Goal: Task Accomplishment & Management: Use online tool/utility

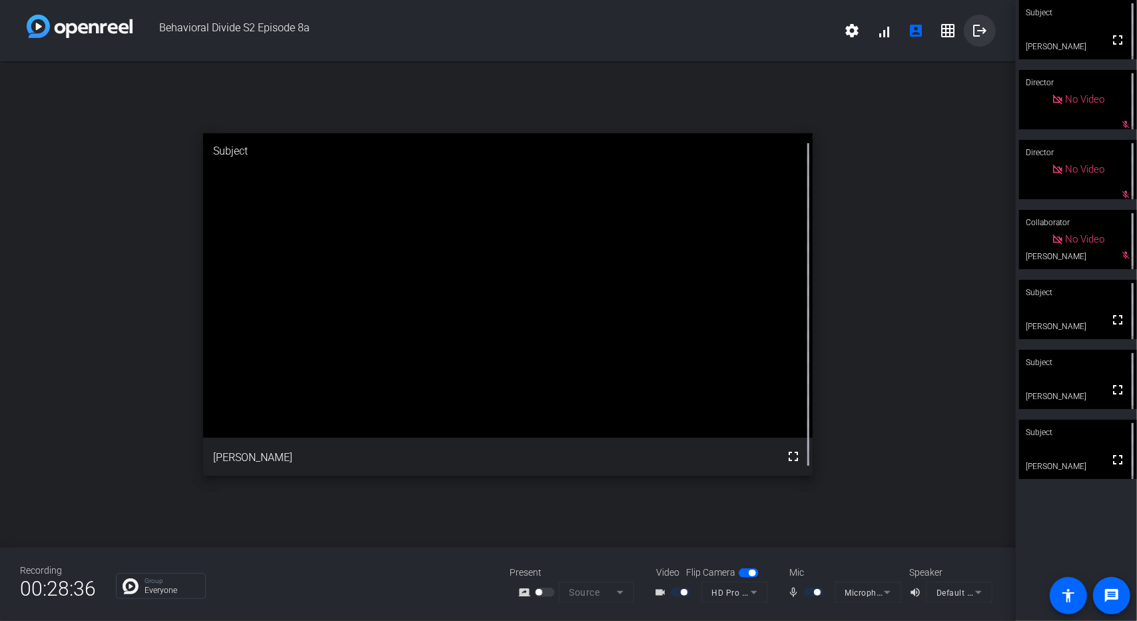
click at [978, 28] on mat-icon "logout" at bounding box center [980, 31] width 16 height 16
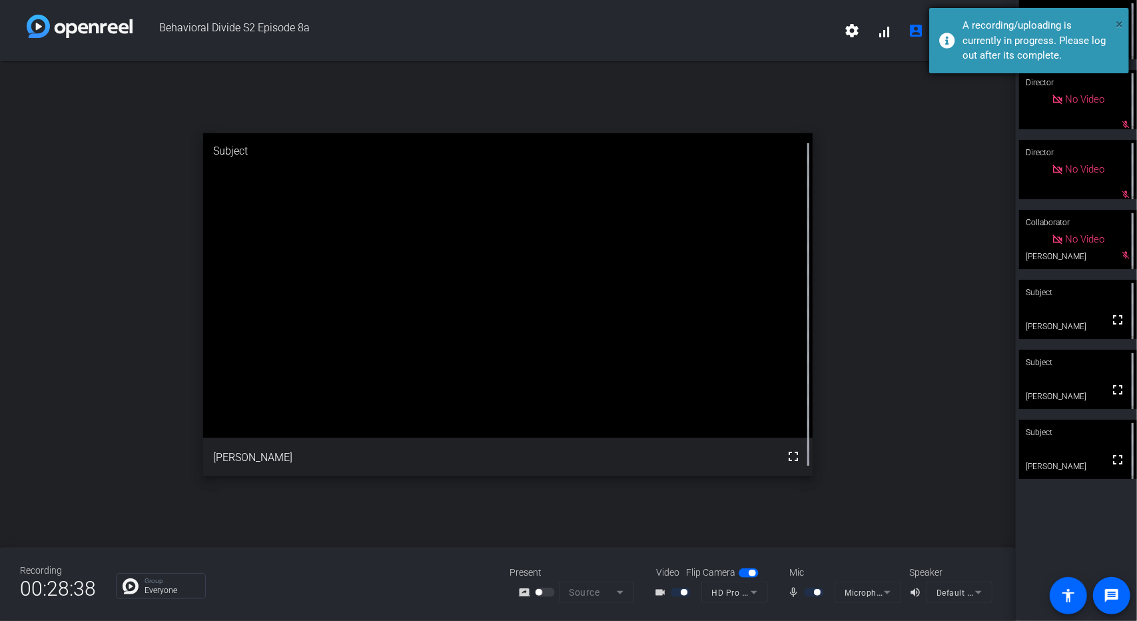
click at [1115, 25] on span "×" at bounding box center [1118, 24] width 7 height 16
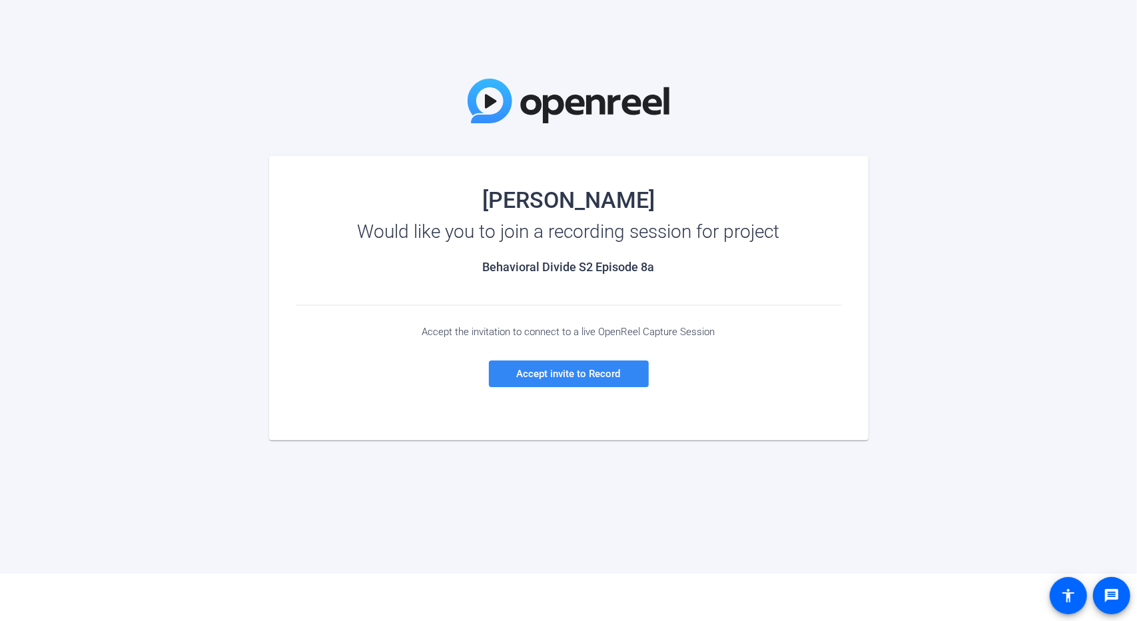
drag, startPoint x: 0, startPoint y: 0, endPoint x: 630, endPoint y: 379, distance: 735.1
click at [630, 379] on span at bounding box center [569, 374] width 160 height 32
